Goal: Task Accomplishment & Management: Manage account settings

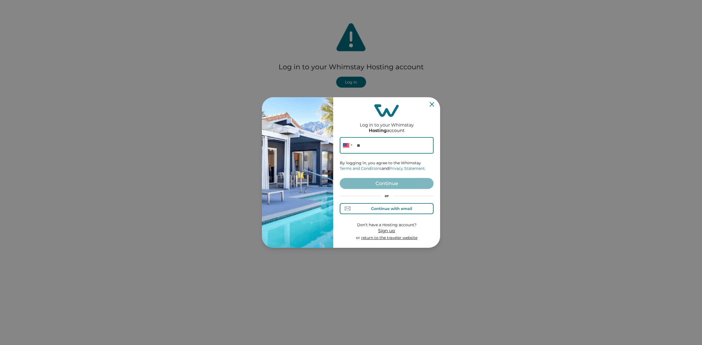
click at [391, 208] on div "Continue with email" at bounding box center [391, 209] width 41 height 4
click at [384, 143] on input at bounding box center [387, 145] width 94 height 16
paste input "[PERSON_NAME][EMAIL_ADDRESS][DOMAIN_NAME]"
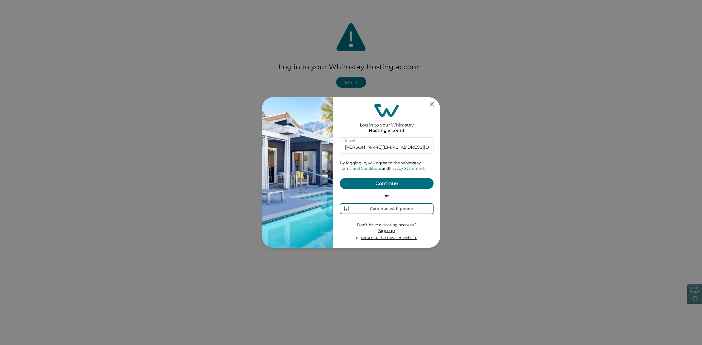
type input "[PERSON_NAME][EMAIL_ADDRESS][DOMAIN_NAME]"
click at [396, 183] on button "Continue" at bounding box center [387, 183] width 94 height 11
click at [417, 148] on input "rutvik.butani04@gmail.com" at bounding box center [387, 143] width 94 height 16
click at [394, 183] on button "Continue" at bounding box center [387, 186] width 94 height 11
click at [386, 185] on button "Continue" at bounding box center [387, 186] width 94 height 11
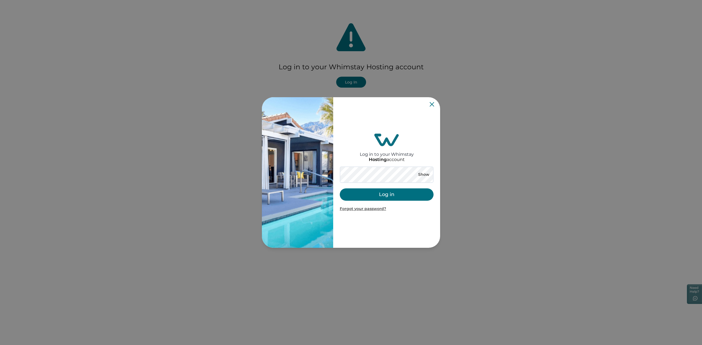
click at [385, 194] on button "Log in" at bounding box center [387, 195] width 94 height 12
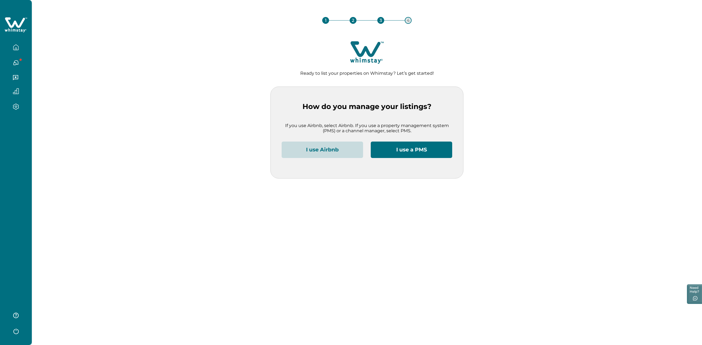
click at [204, 210] on div "1 2 3 4 Ready to list your properties on Whimstay? Let’s get started! How do yo…" at bounding box center [367, 172] width 670 height 345
